Goal: Task Accomplishment & Management: Use online tool/utility

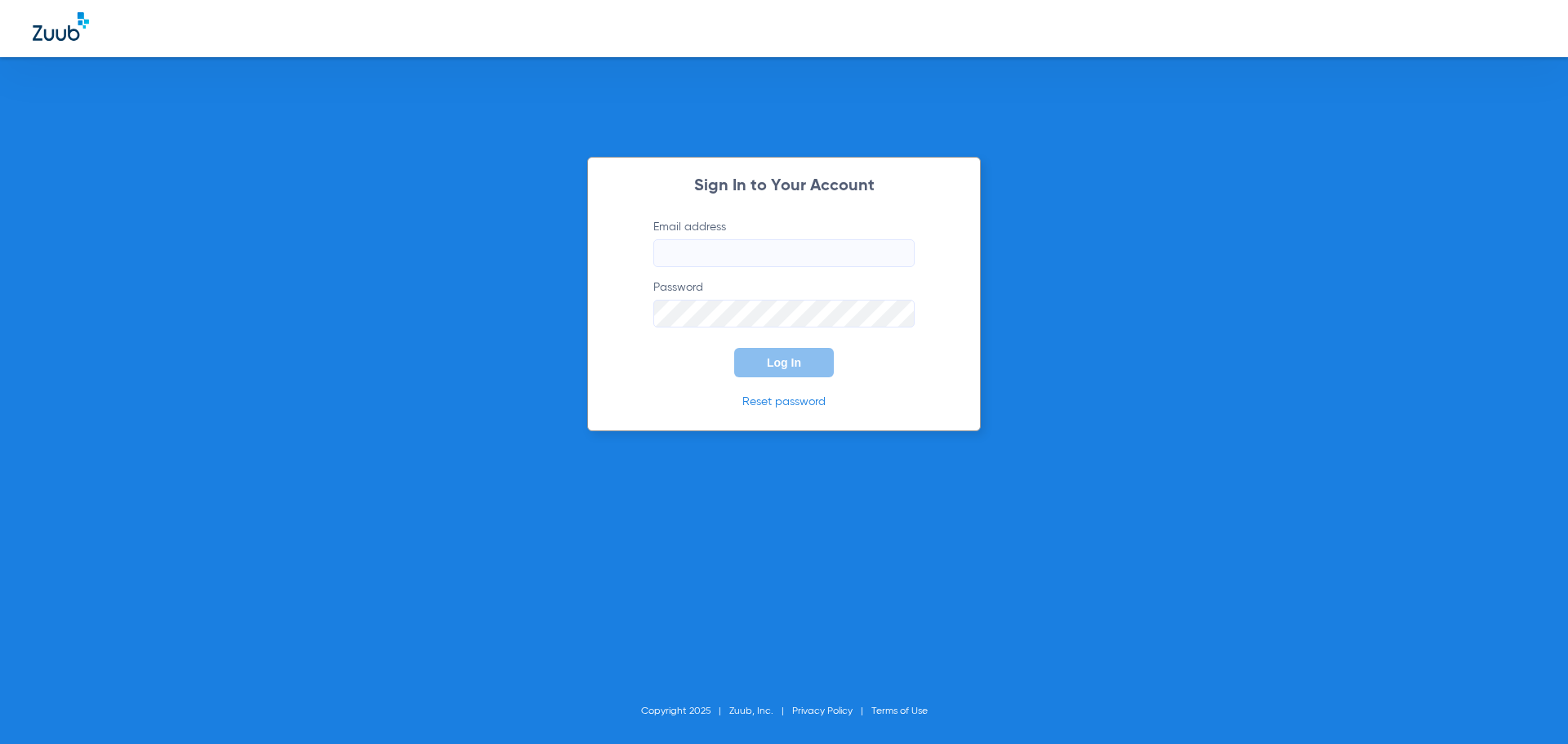
type input "fsadmin@thesuperdentists.com"
click at [768, 371] on button "Log In" at bounding box center [784, 362] width 100 height 30
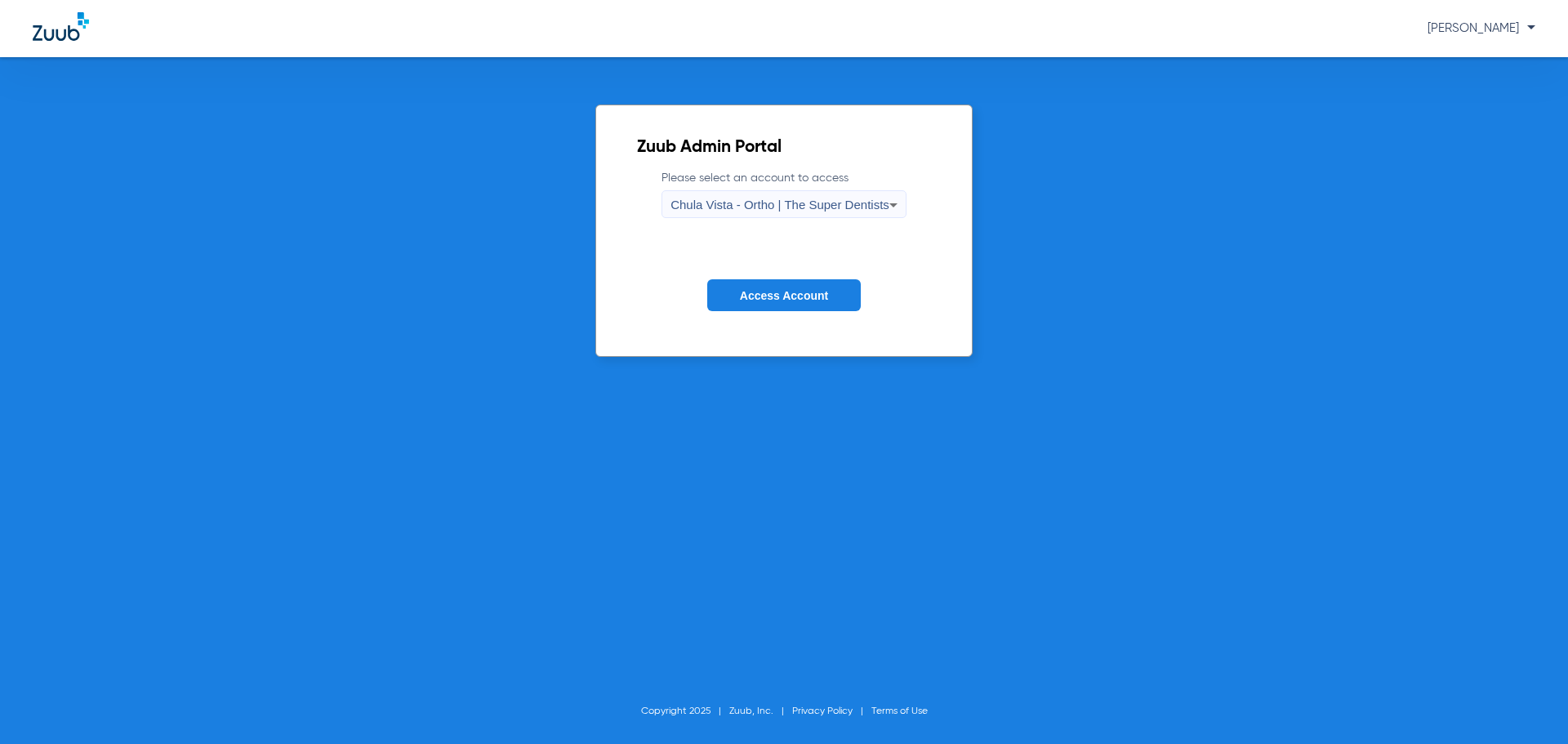
click at [789, 289] on span "Access Account" at bounding box center [784, 295] width 88 height 13
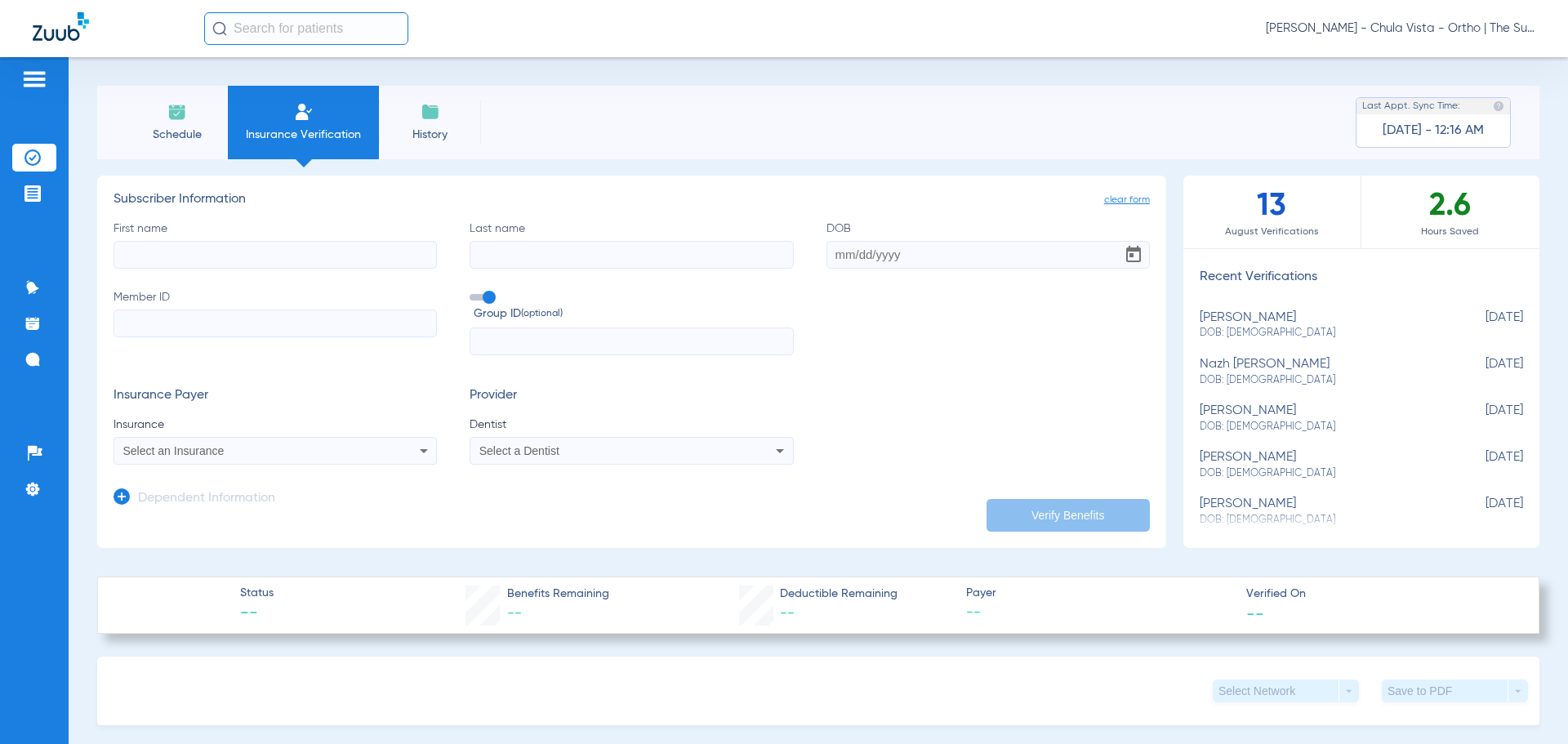
click at [323, 22] on input "text" at bounding box center [305, 28] width 204 height 33
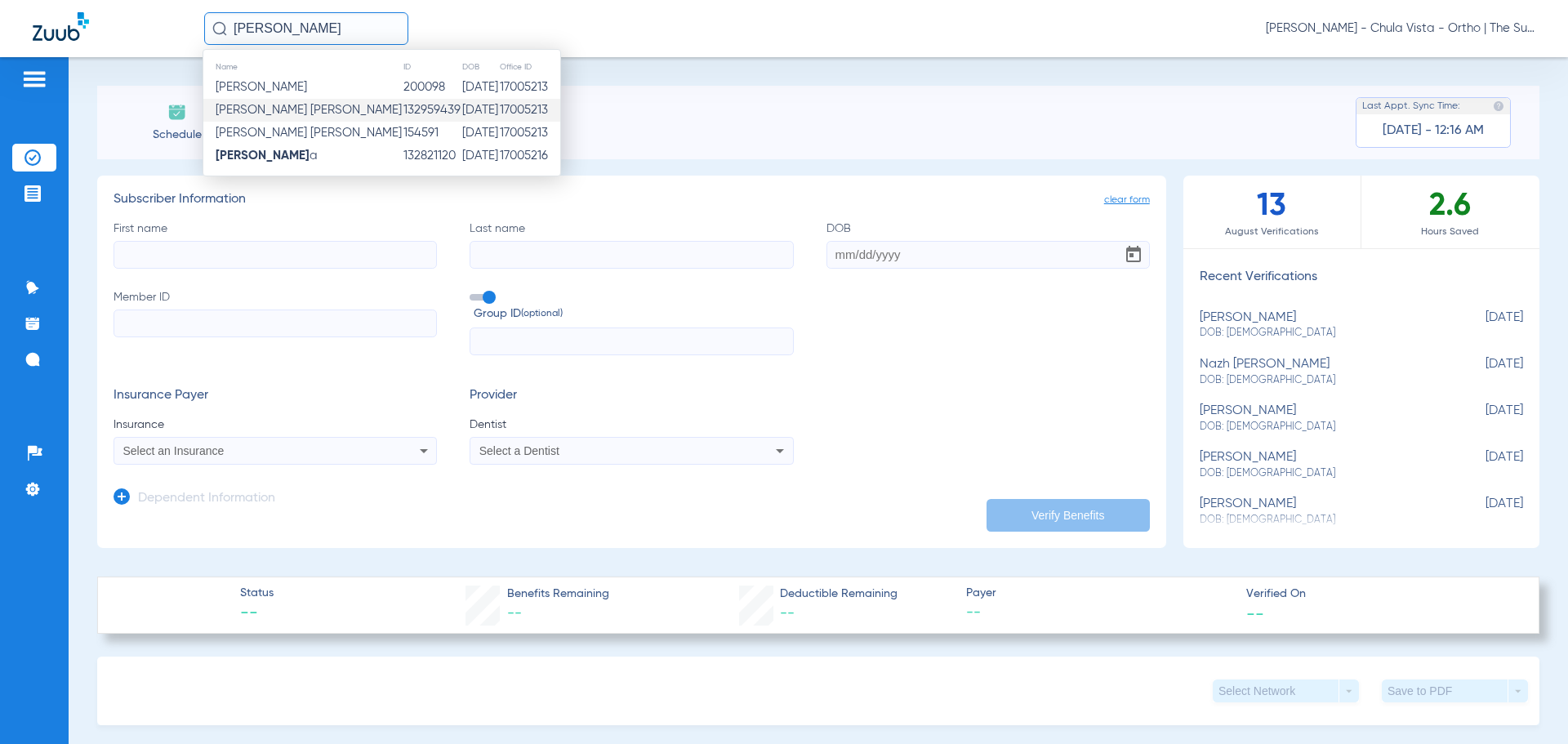
click at [328, 105] on span "Sara M Pena Cortazar" at bounding box center [309, 110] width 186 height 12
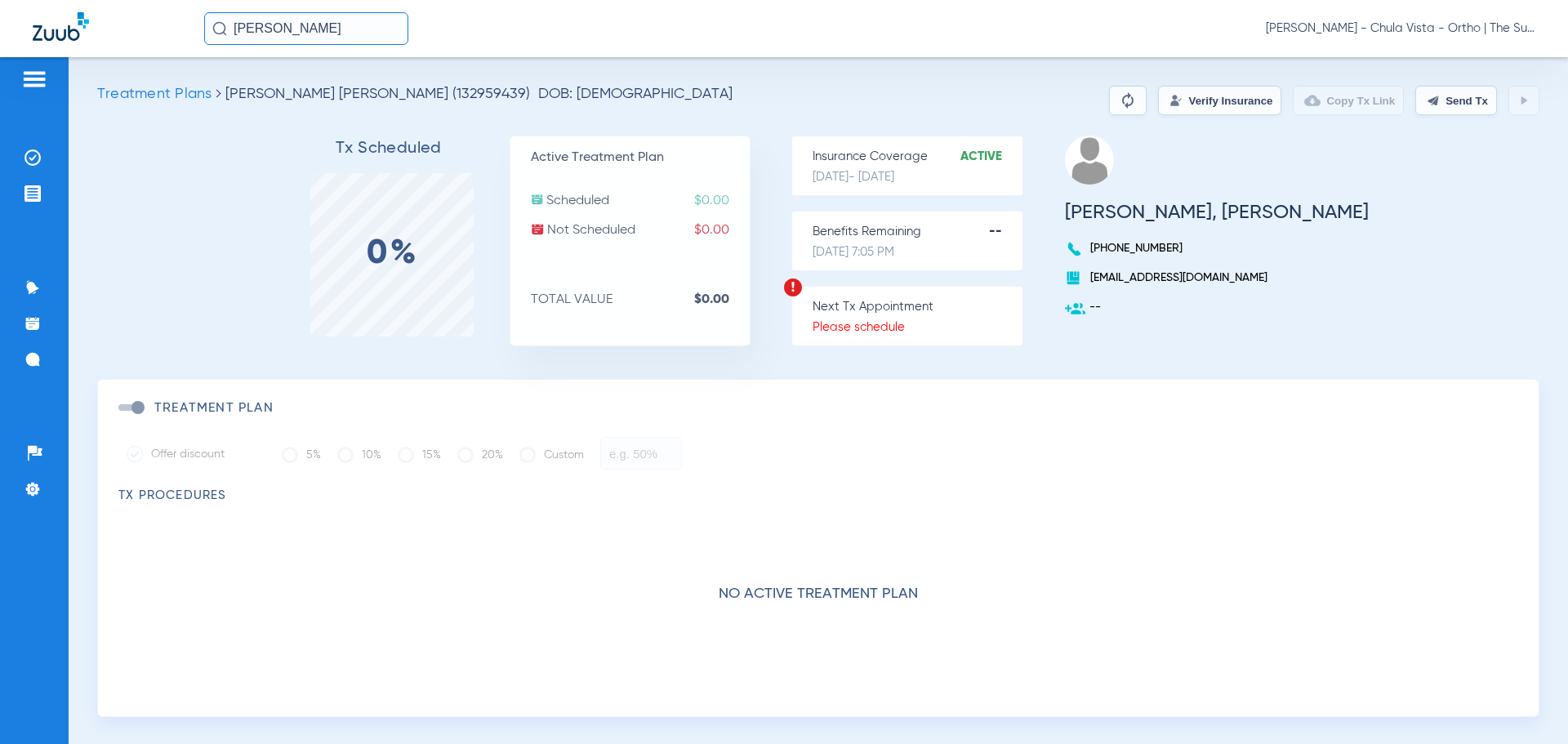
click at [1224, 95] on button "Verify Insurance" at bounding box center [1220, 100] width 123 height 30
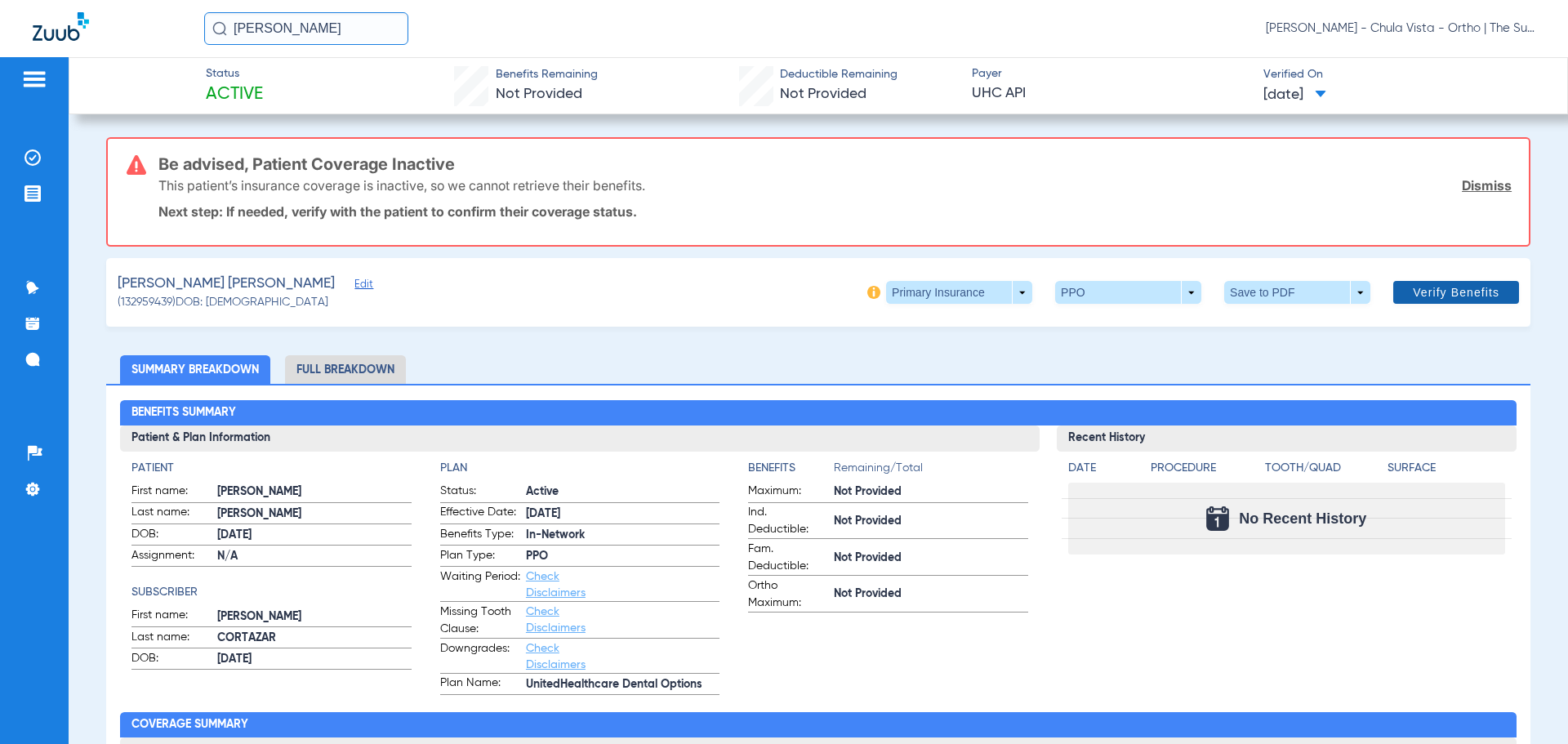
click at [1473, 296] on span "Verify Benefits" at bounding box center [1456, 292] width 86 height 13
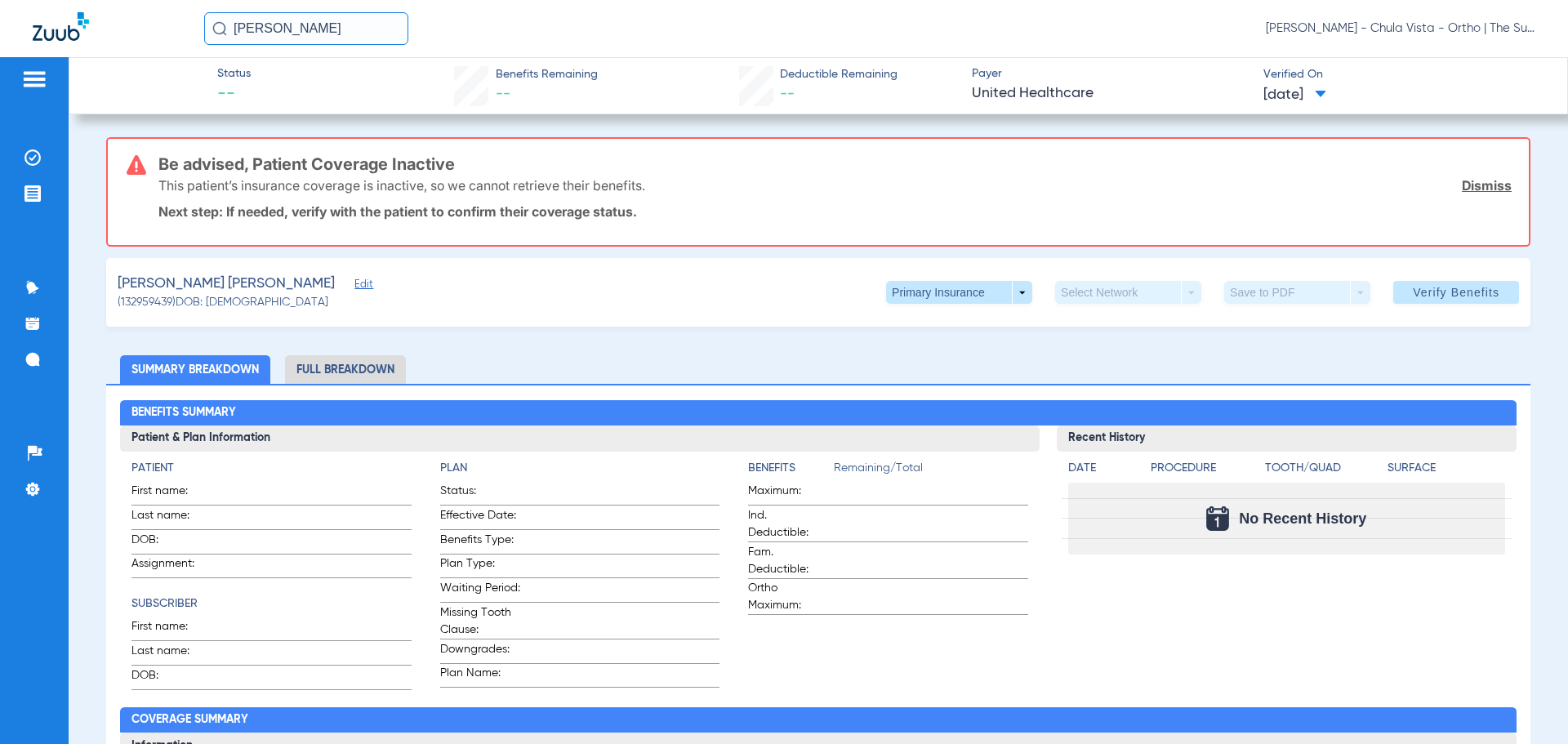
click at [325, 26] on input "sara pen" at bounding box center [305, 28] width 204 height 33
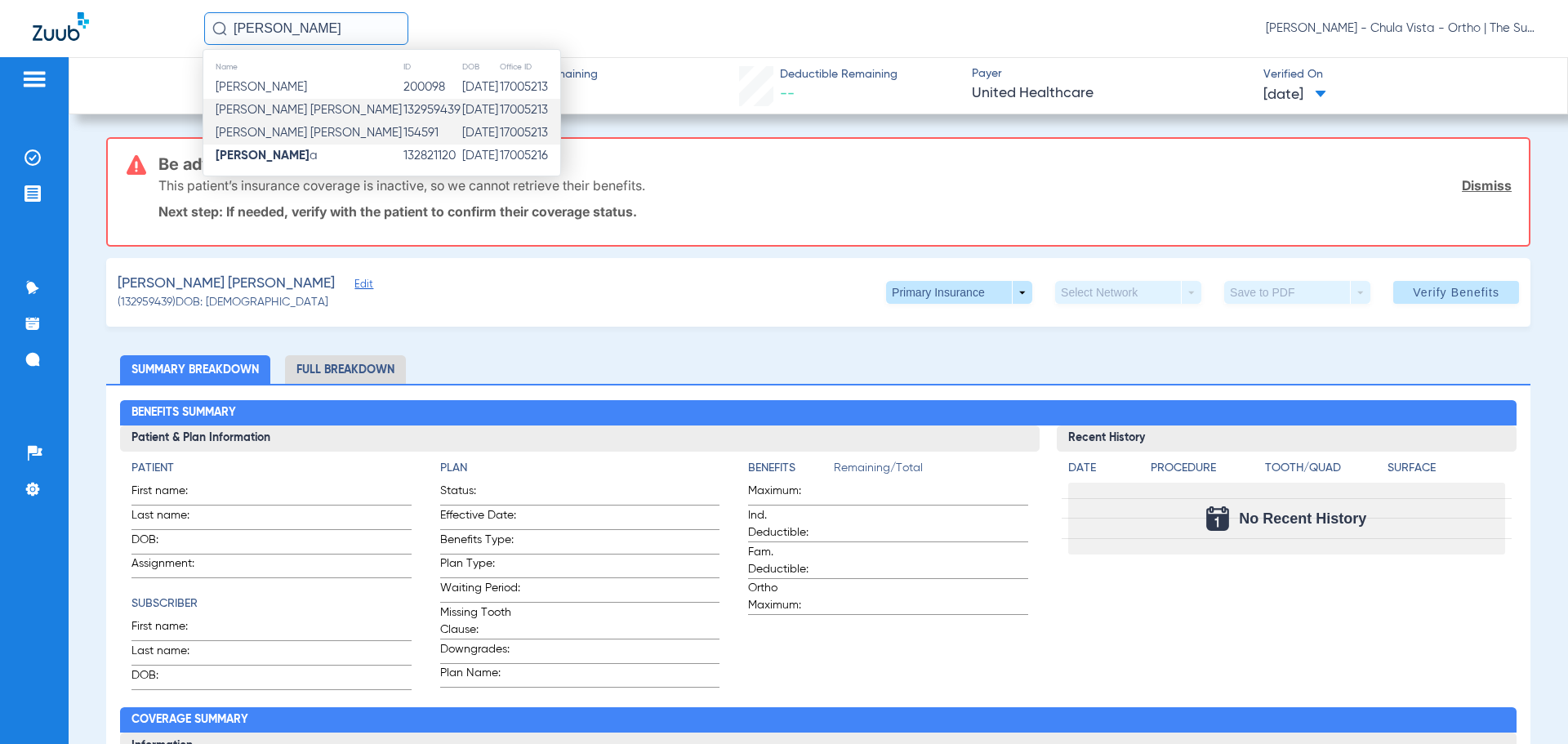
click at [319, 129] on span "Sara M Pena Cortazar" at bounding box center [309, 133] width 186 height 12
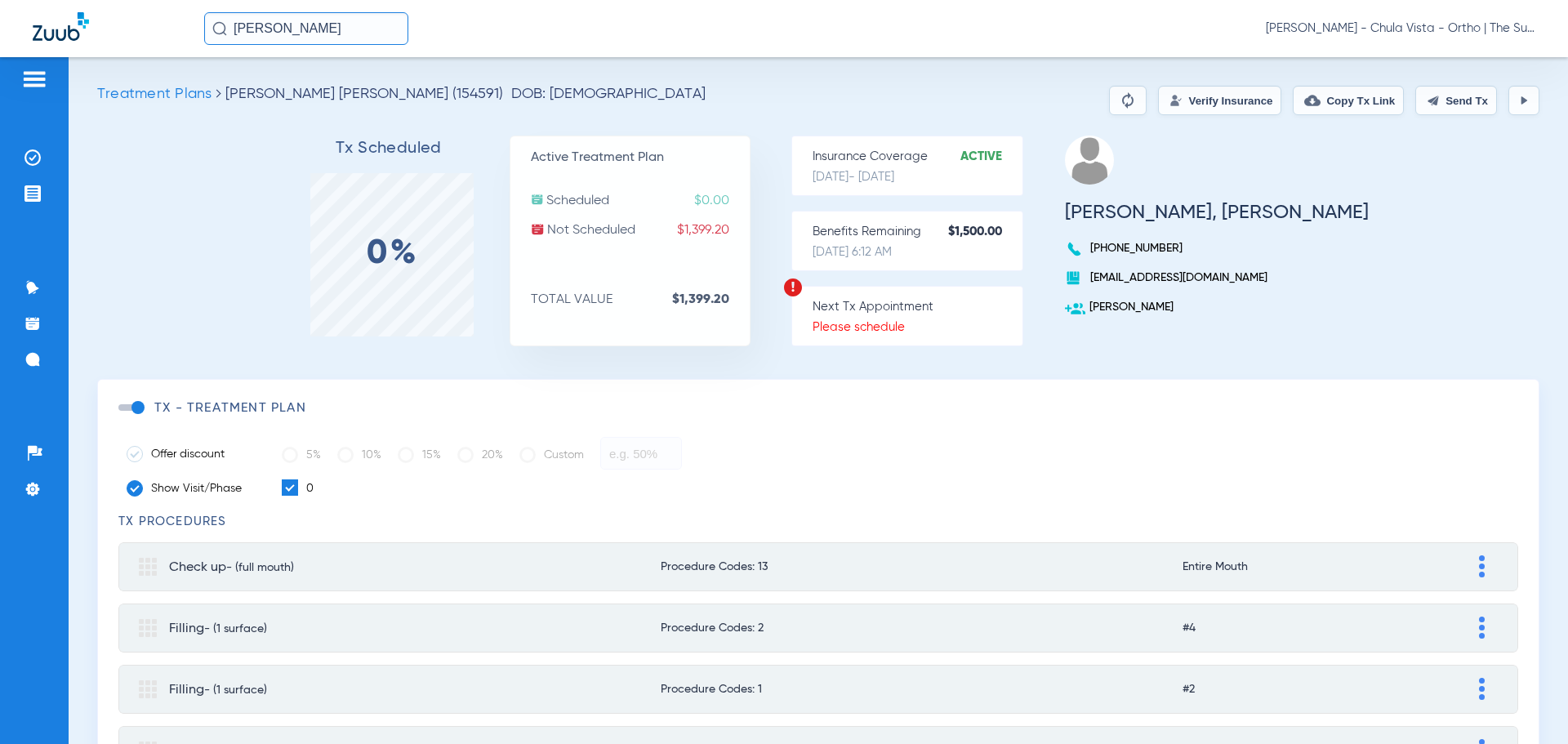
click at [1159, 104] on button "Verify Insurance" at bounding box center [1220, 100] width 123 height 30
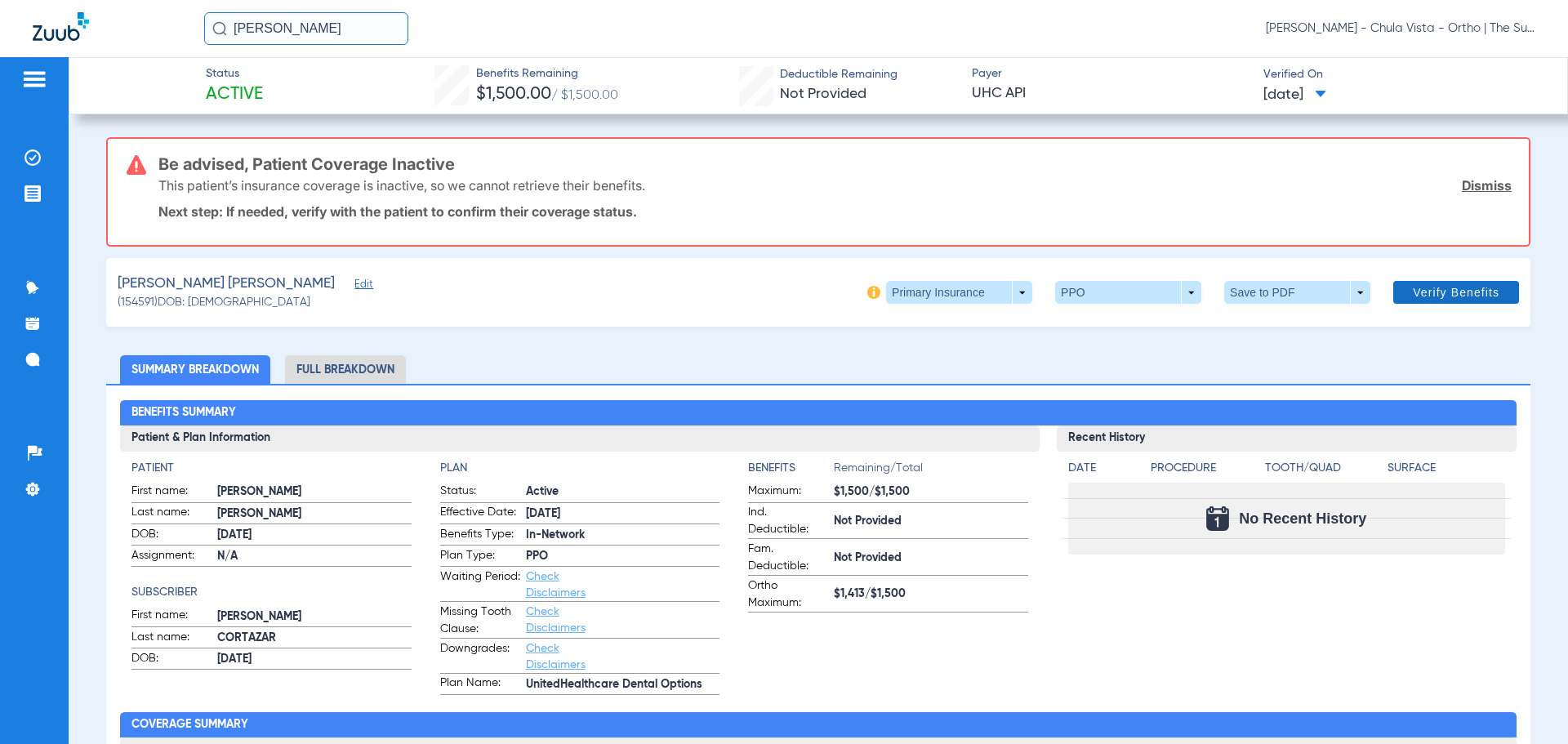
click at [1421, 290] on span "Verify Benefits" at bounding box center [1456, 292] width 86 height 13
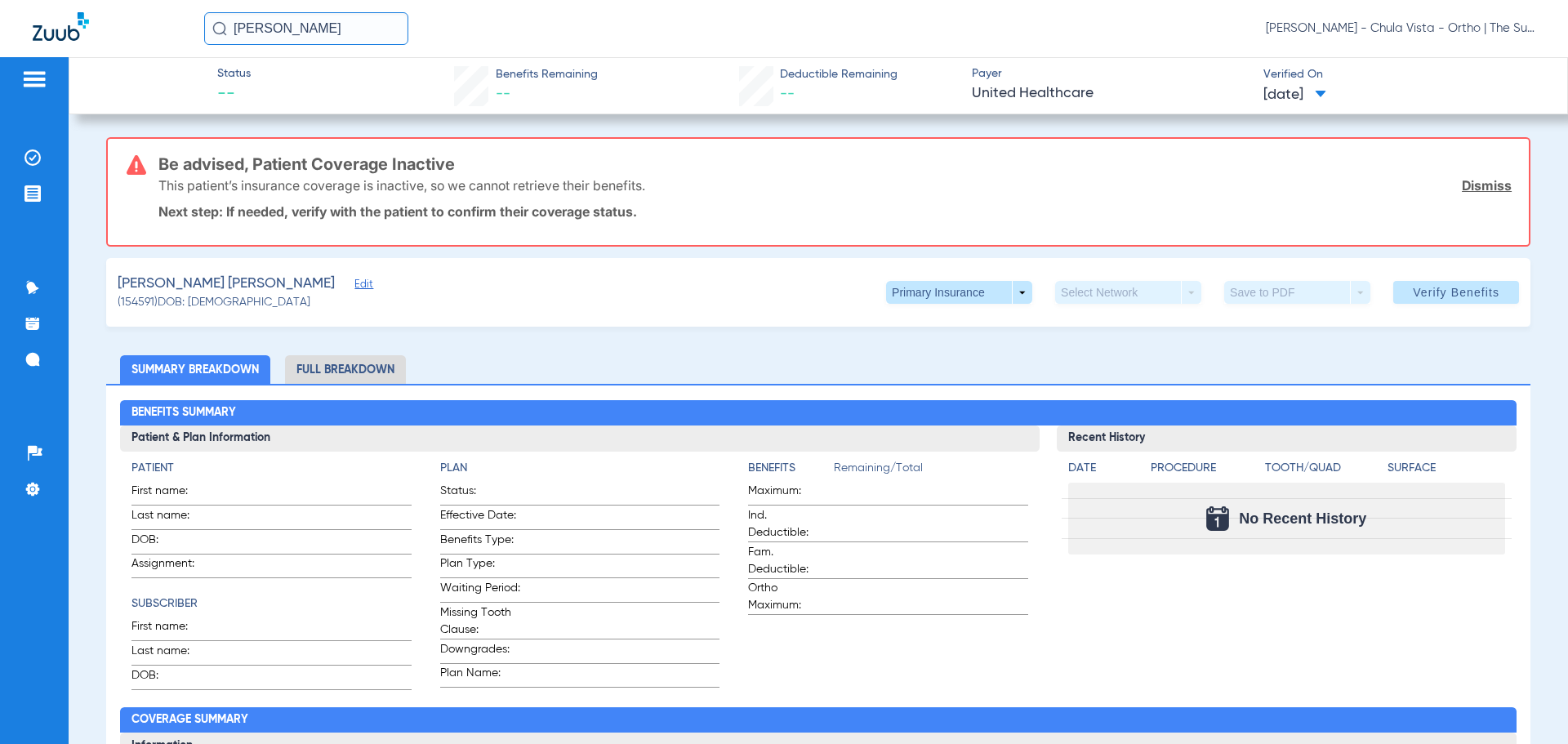
drag, startPoint x: 292, startPoint y: 36, endPoint x: 0, endPoint y: 41, distance: 292.0
click at [0, 41] on div "sara pen Silvia Preciado - Chula Vista - Ortho | The Super Dentists" at bounding box center [784, 29] width 1568 height 57
type input "[PERSON_NAME]"
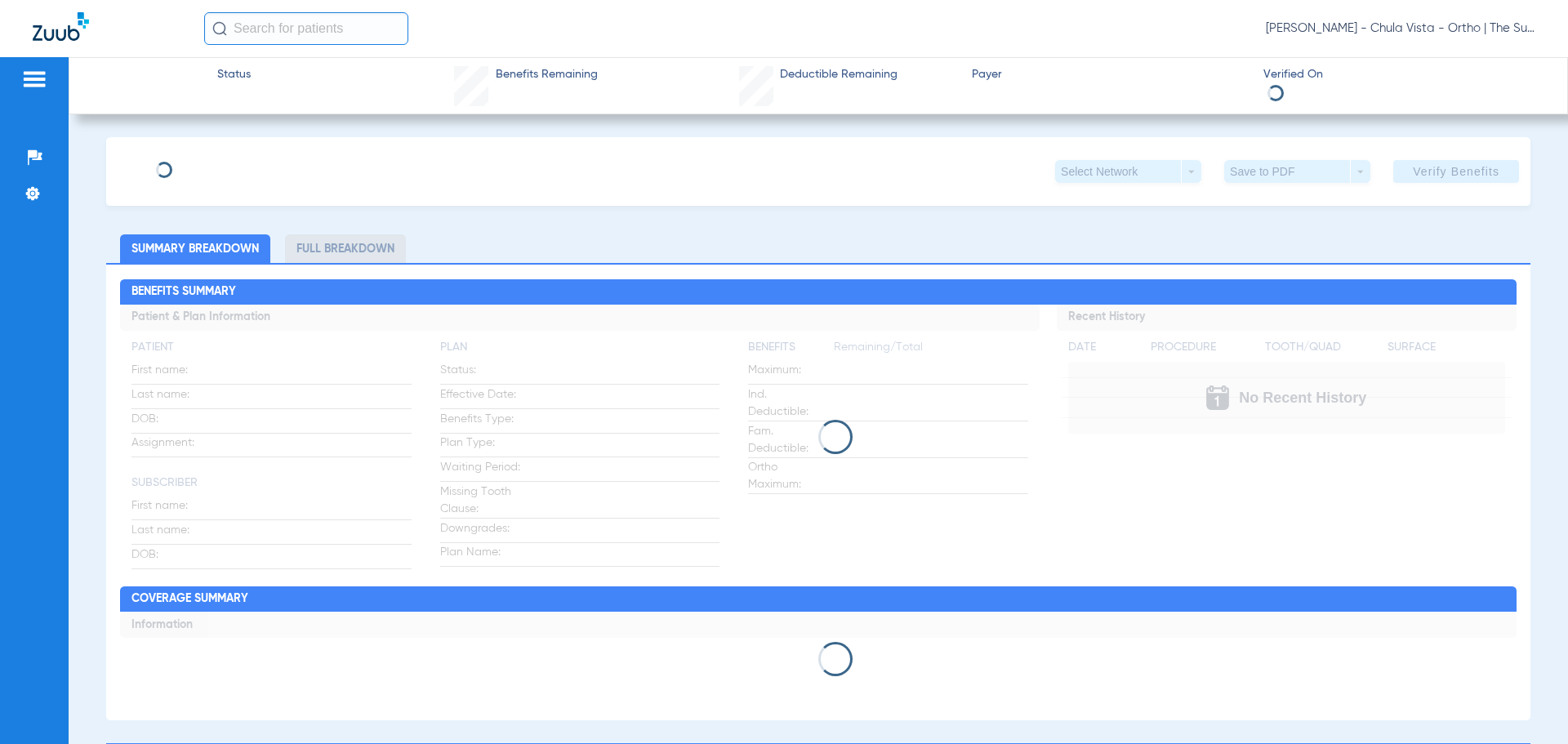
click at [271, 22] on input "text" at bounding box center [305, 28] width 204 height 33
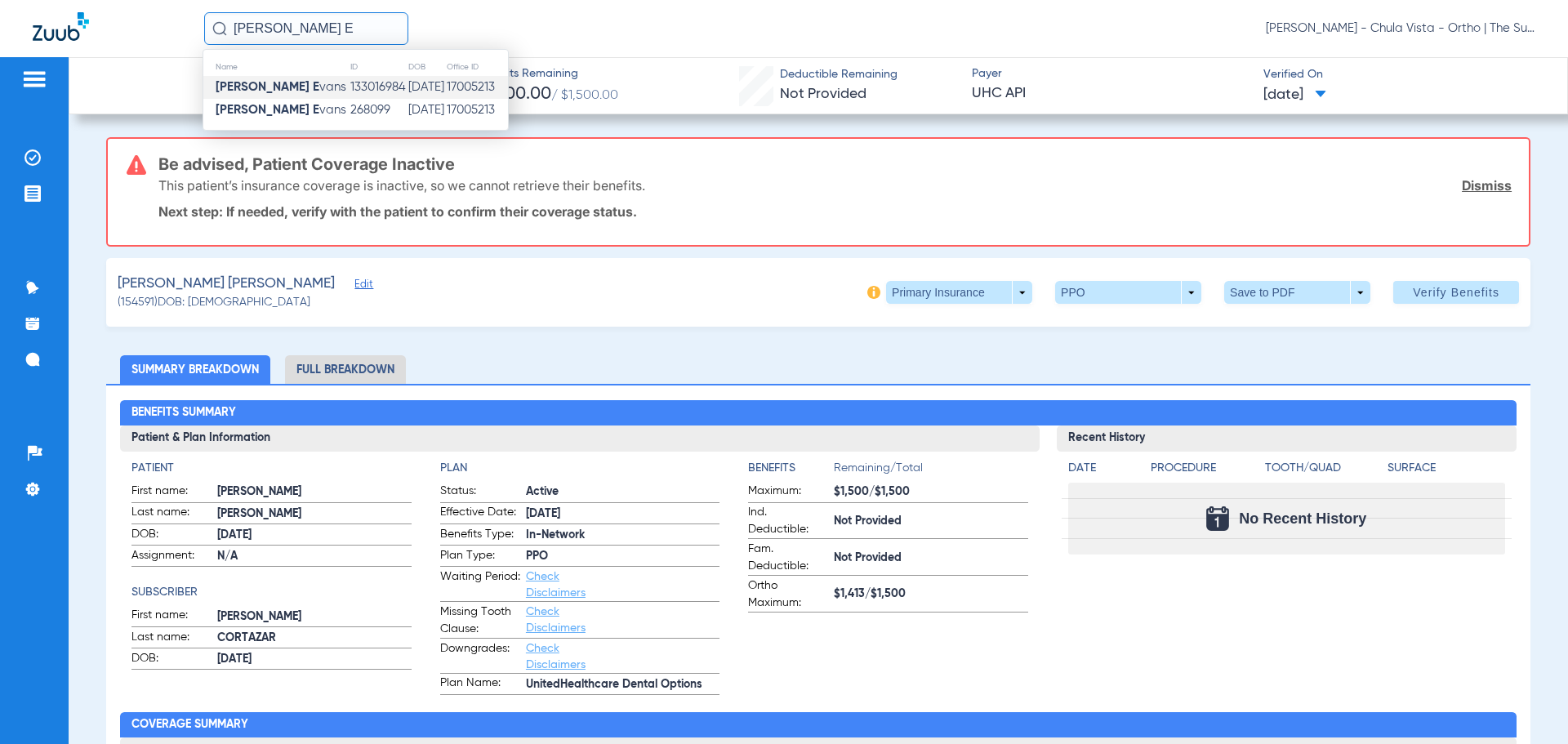
type input "[PERSON_NAME] E"
click at [287, 84] on td "[PERSON_NAME] E vans" at bounding box center [276, 87] width 146 height 23
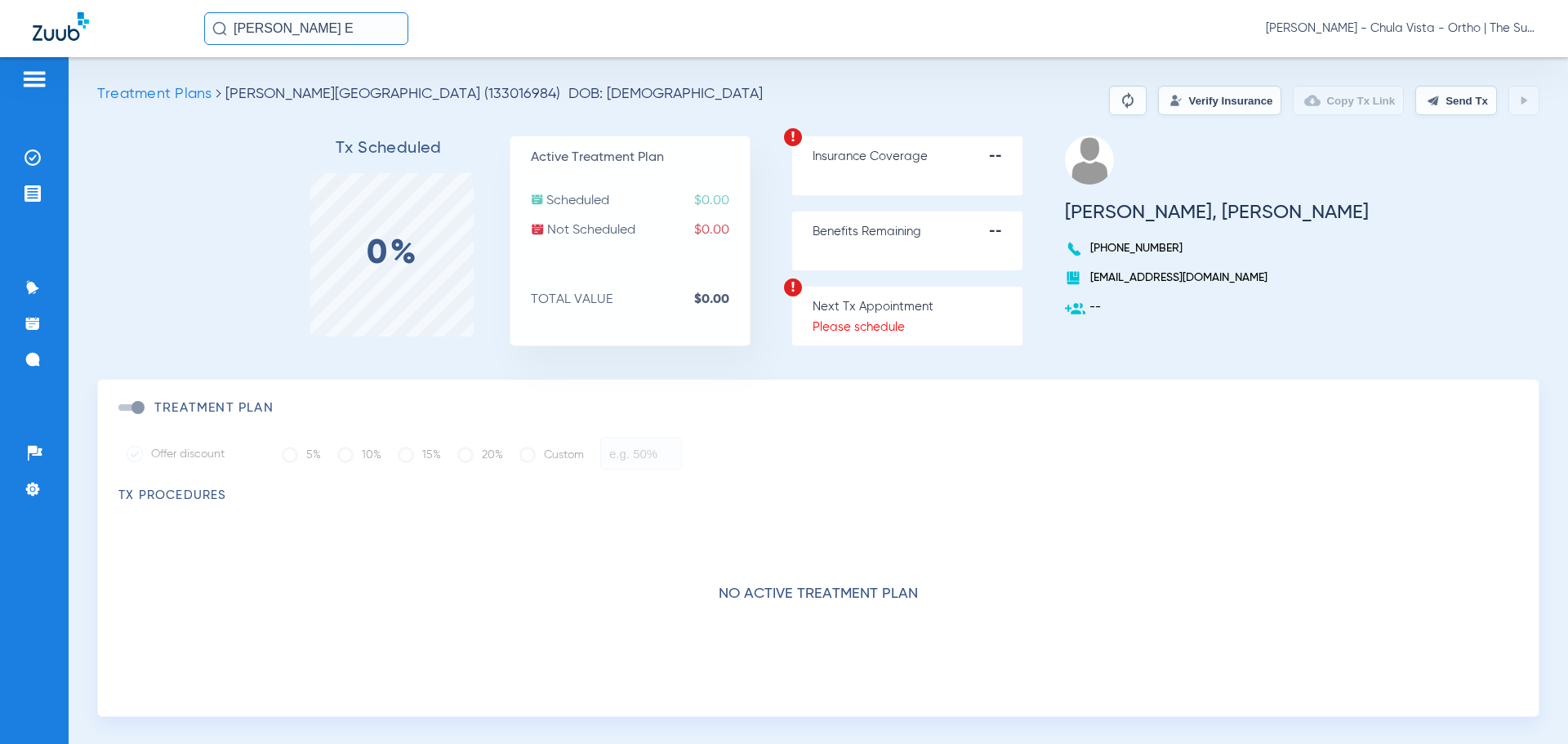
click at [1194, 112] on button "Verify Insurance" at bounding box center [1220, 100] width 123 height 30
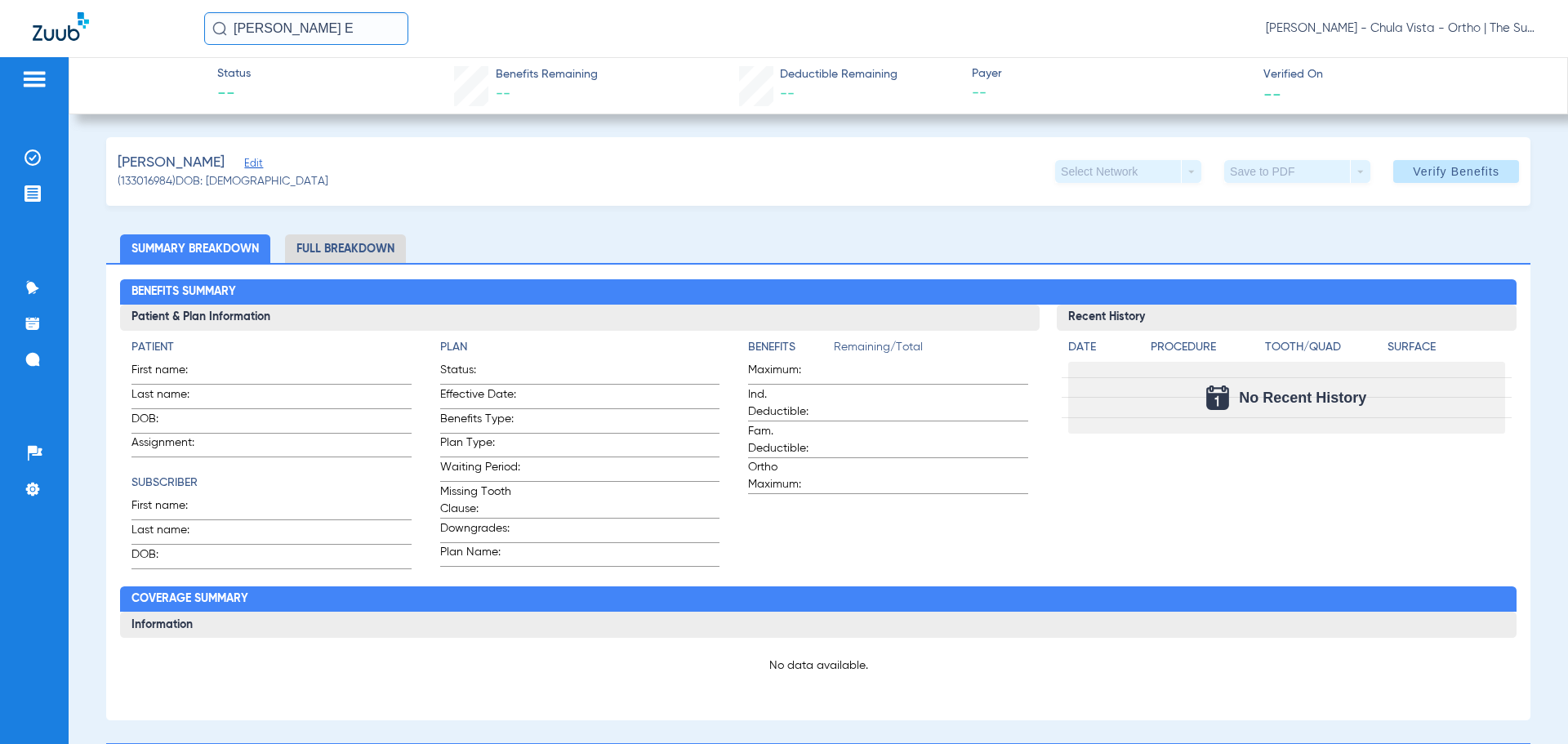
click at [342, 24] on input "[PERSON_NAME] E" at bounding box center [305, 28] width 204 height 33
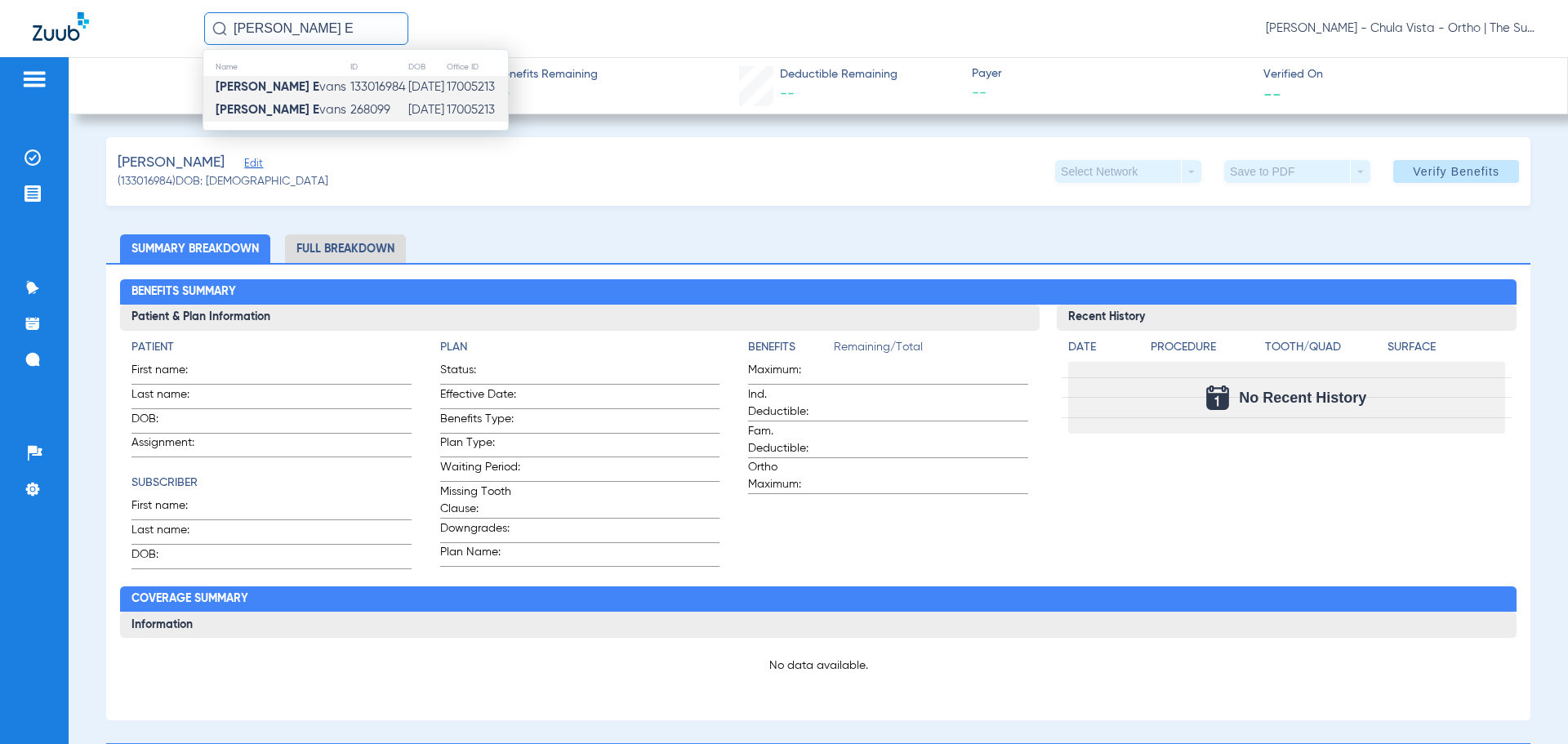
click at [349, 107] on td "268099" at bounding box center [378, 110] width 58 height 23
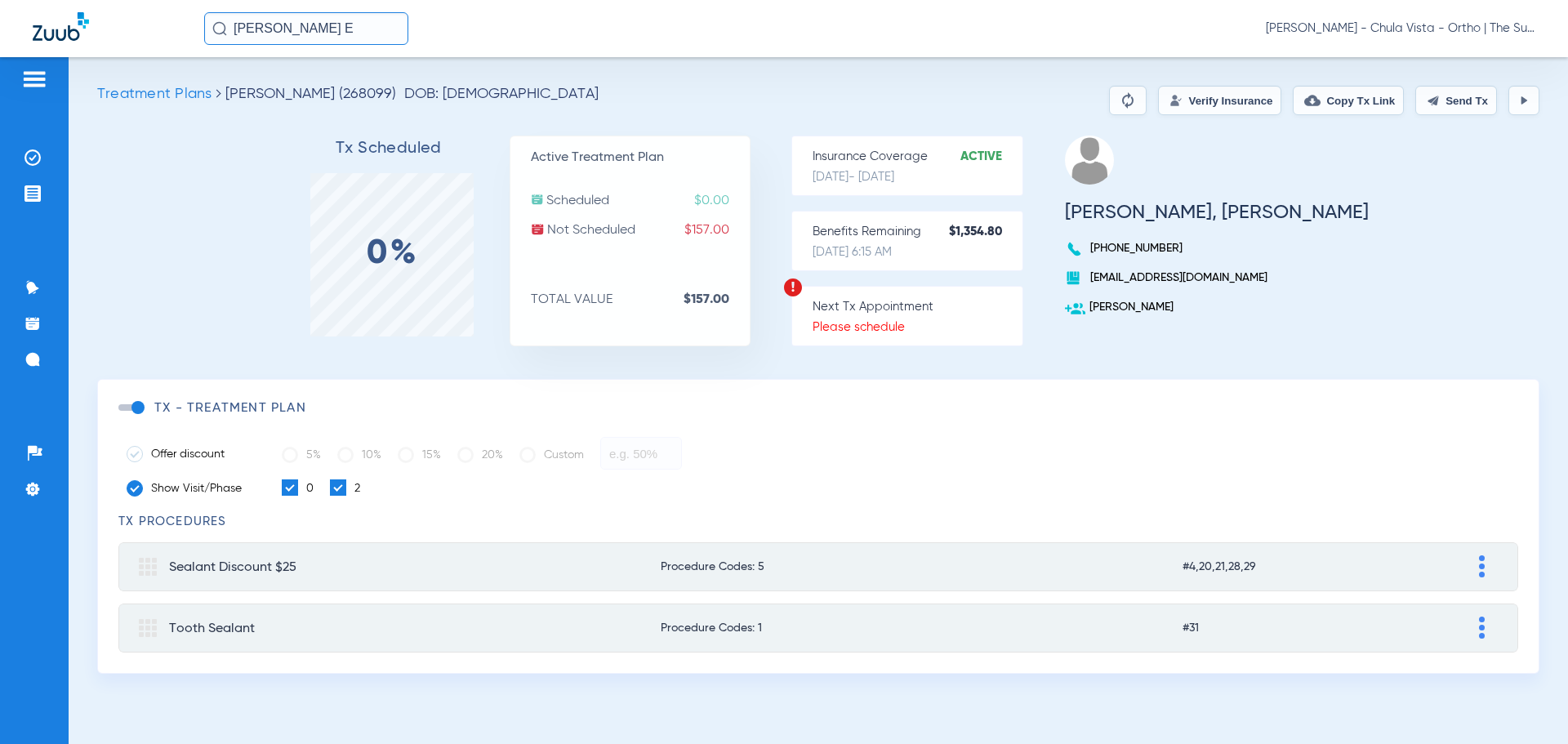
click at [1195, 96] on button "Verify Insurance" at bounding box center [1220, 100] width 123 height 30
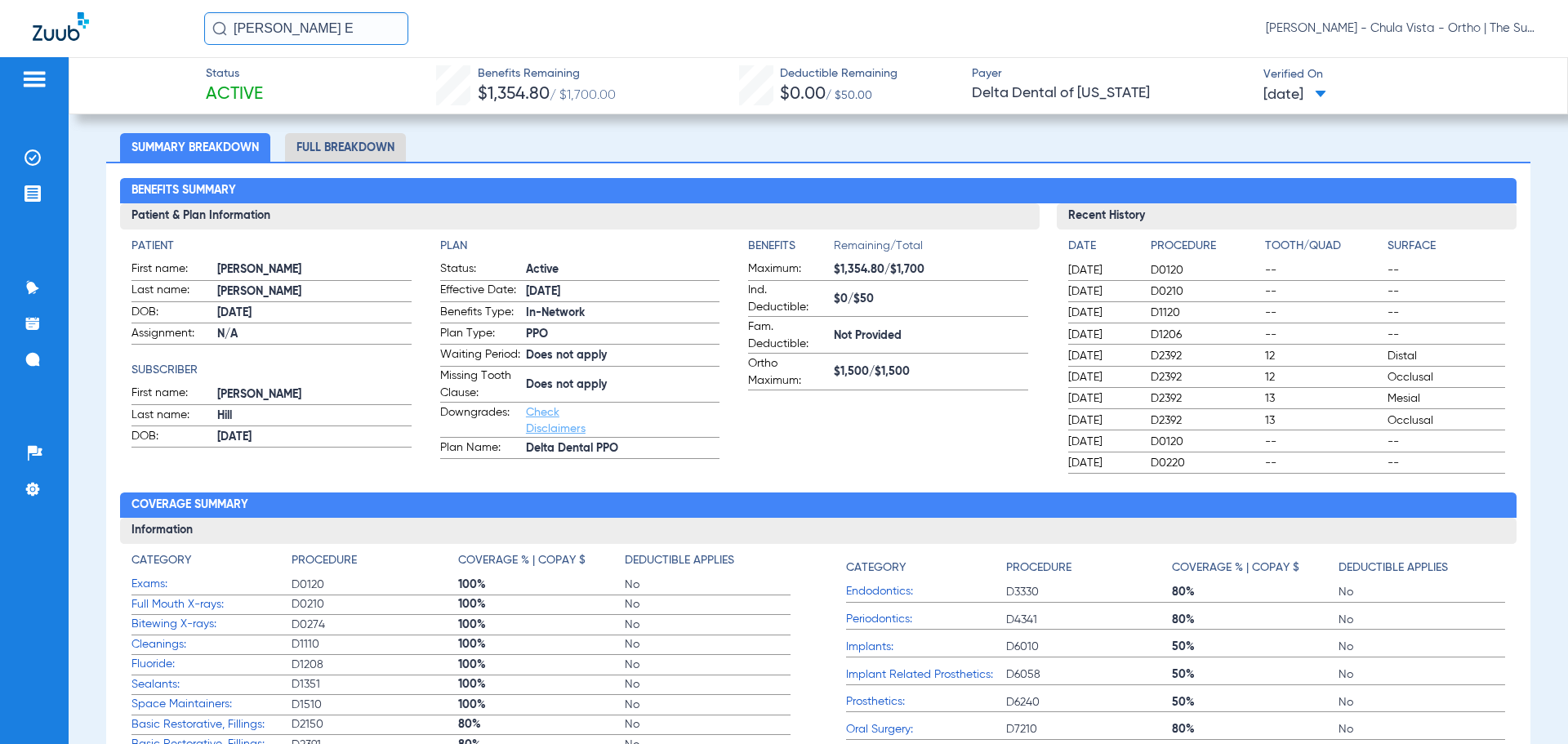
scroll to position [245, 0]
